Goal: Find specific page/section: Find specific page/section

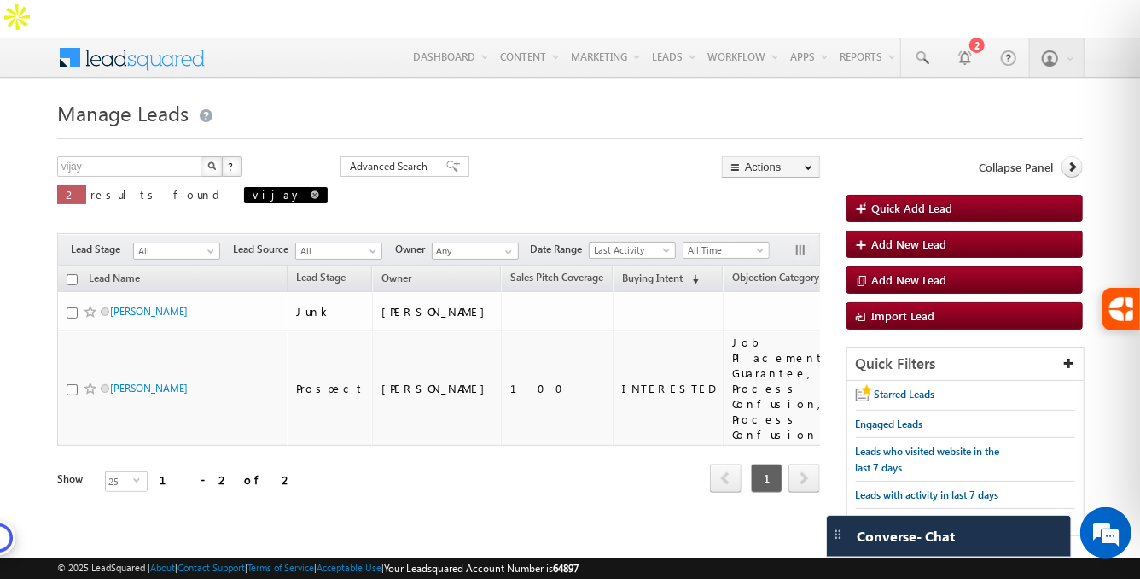
click at [311, 190] on span at bounding box center [315, 194] width 9 height 9
type input "Search Leads"
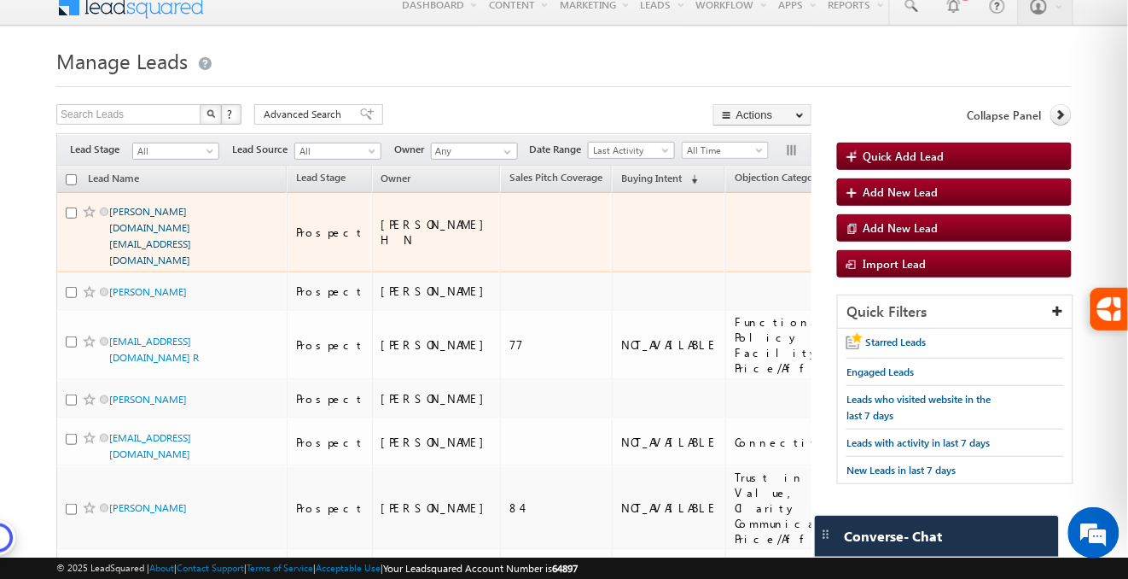
scroll to position [54, 0]
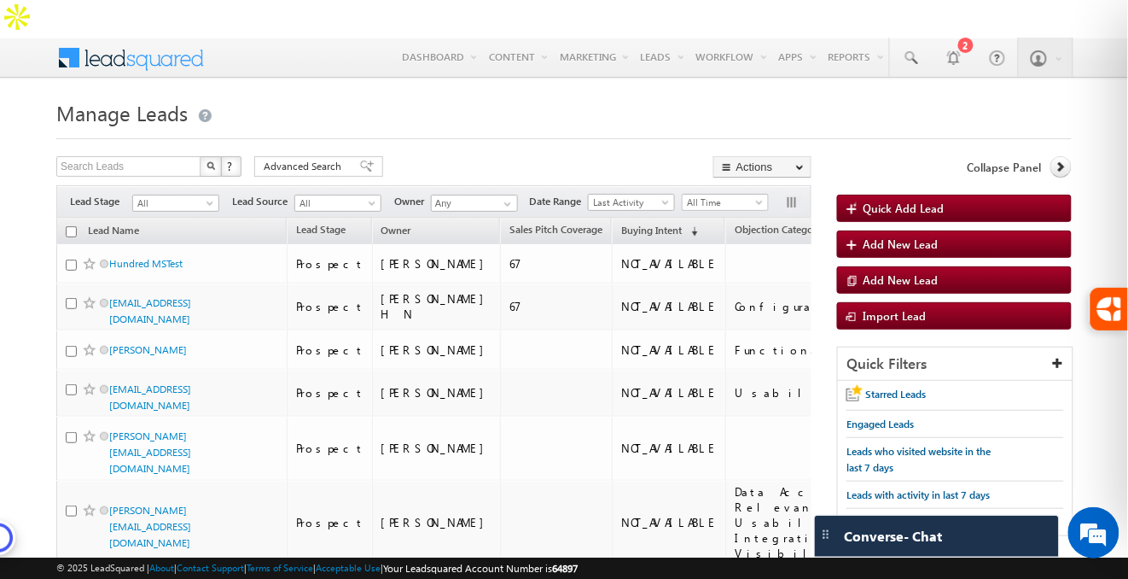
click at [783, 185] on div "Filters Lead Stage All All Lead Source All All Owner Any Any Date Range Go maxd…" at bounding box center [433, 201] width 755 height 32
click at [788, 195] on button "button" at bounding box center [793, 203] width 17 height 17
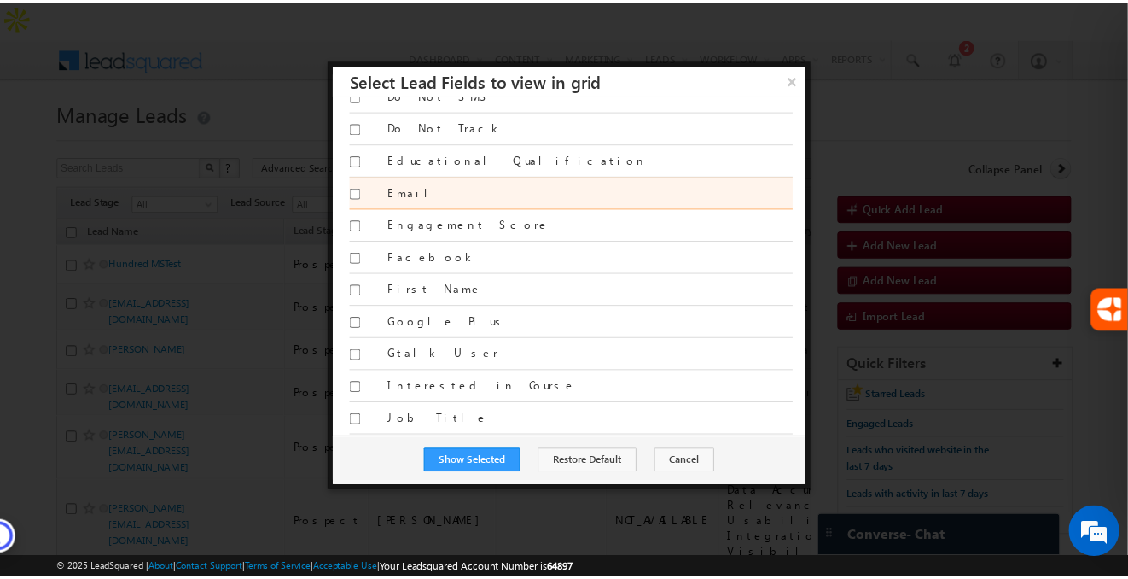
scroll to position [917, 0]
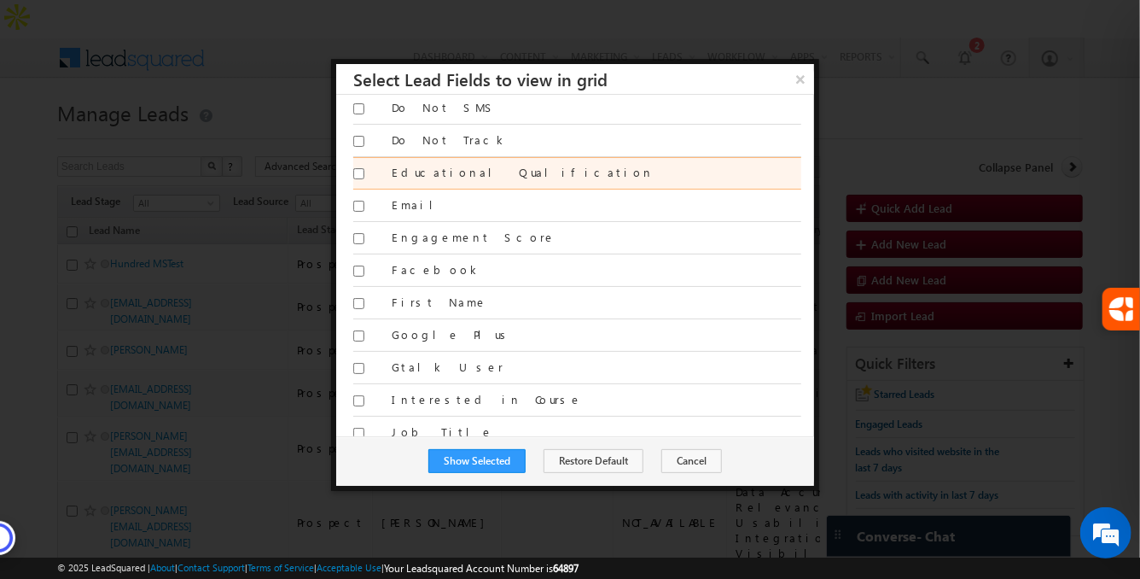
click at [431, 172] on label "Educational Qualification" at bounding box center [597, 172] width 410 height 15
click at [364, 172] on input "Educational Qualification" at bounding box center [358, 173] width 11 height 11
checkbox input "true"
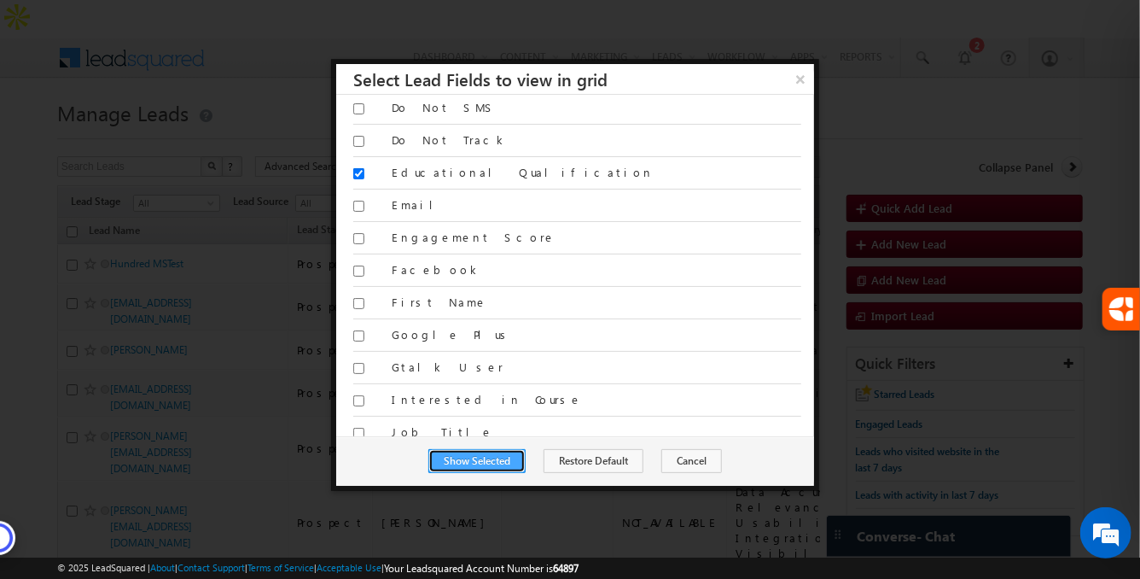
click at [502, 457] on button "Show Selected" at bounding box center [476, 461] width 97 height 24
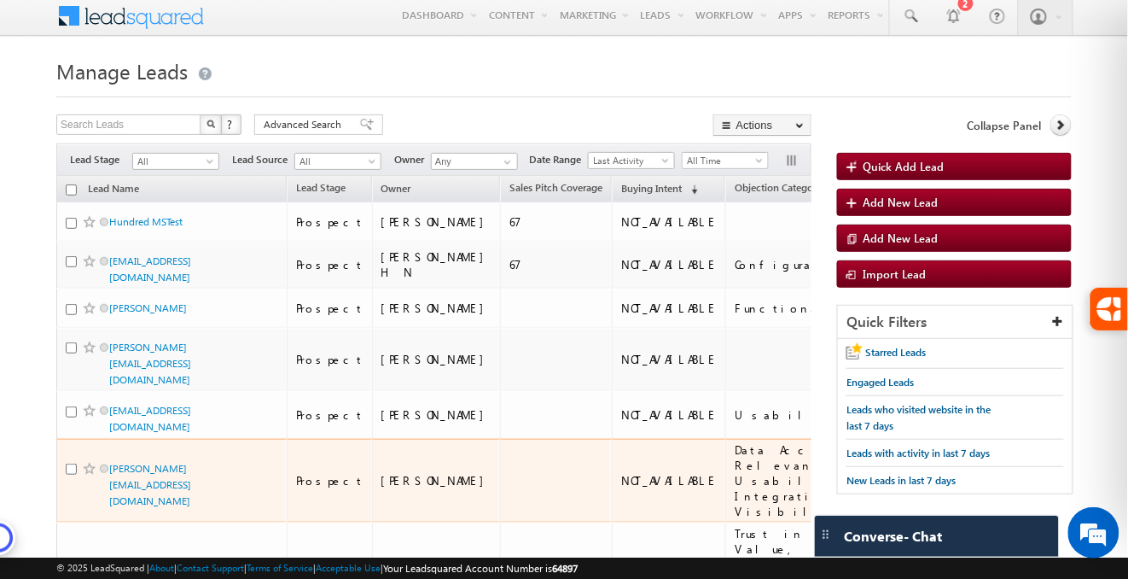
scroll to position [108, 0]
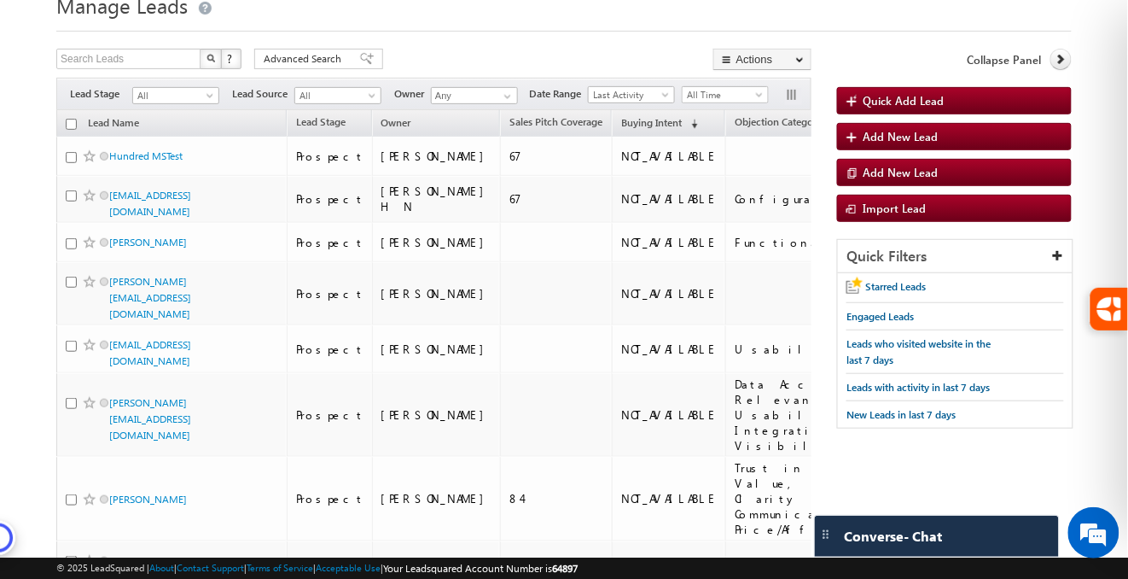
click at [261, 148] on div "Hundred MSTest" at bounding box center [172, 160] width 213 height 24
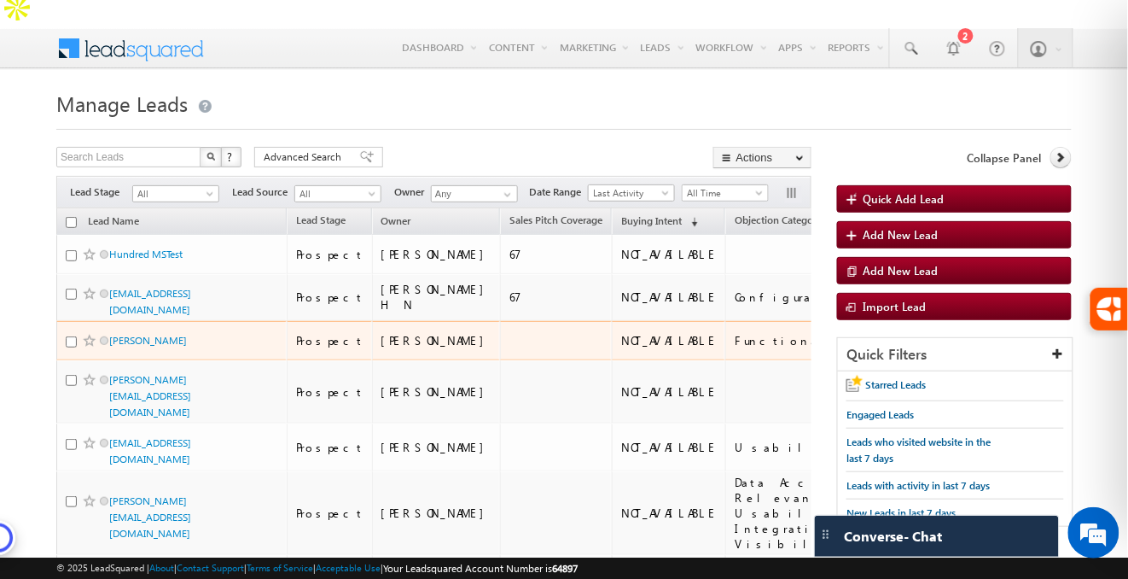
scroll to position [0, 0]
